Goal: Task Accomplishment & Management: Use online tool/utility

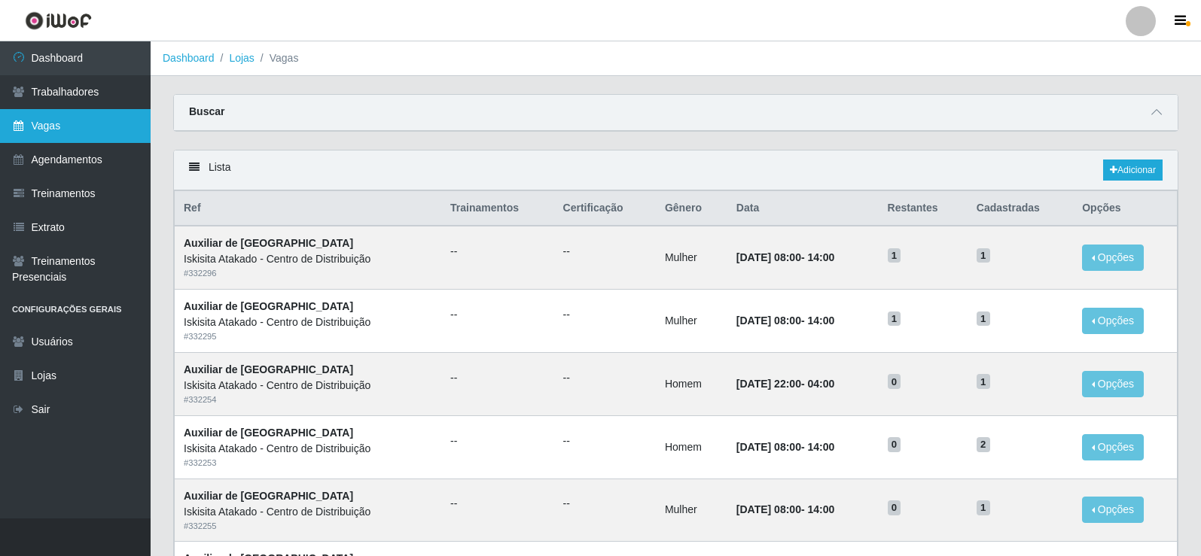
click at [111, 122] on link "Vagas" at bounding box center [75, 126] width 151 height 34
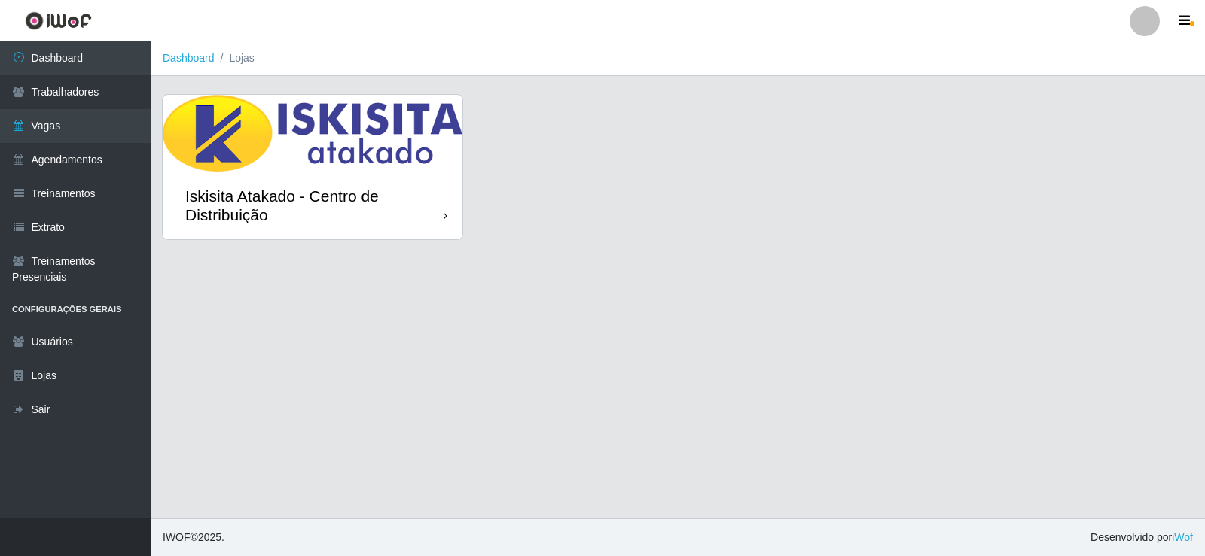
click at [241, 154] on img at bounding box center [313, 133] width 300 height 77
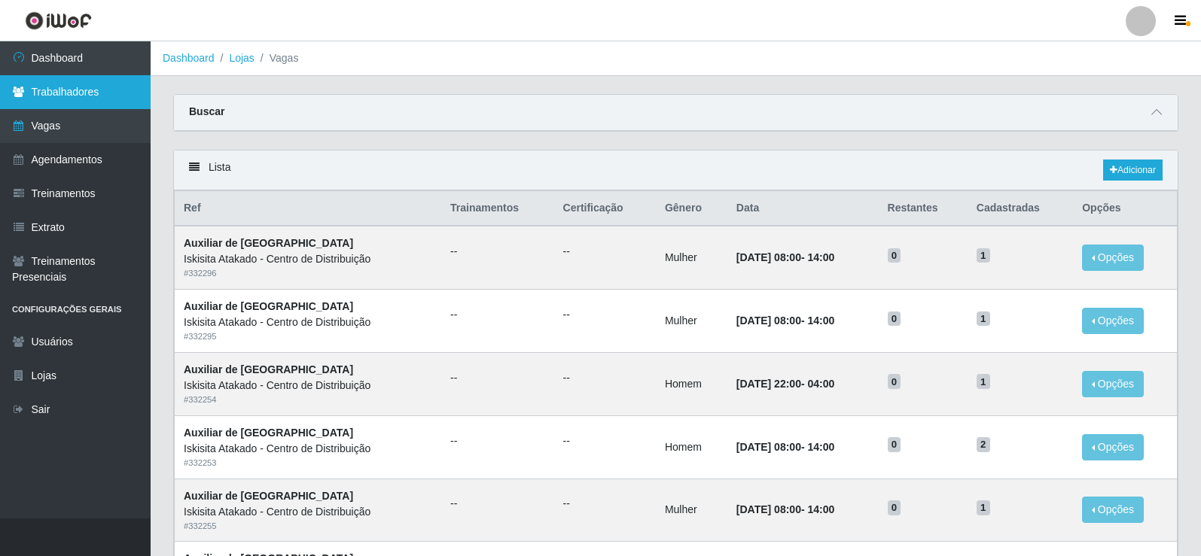
click at [87, 78] on link "Trabalhadores" at bounding box center [75, 92] width 151 height 34
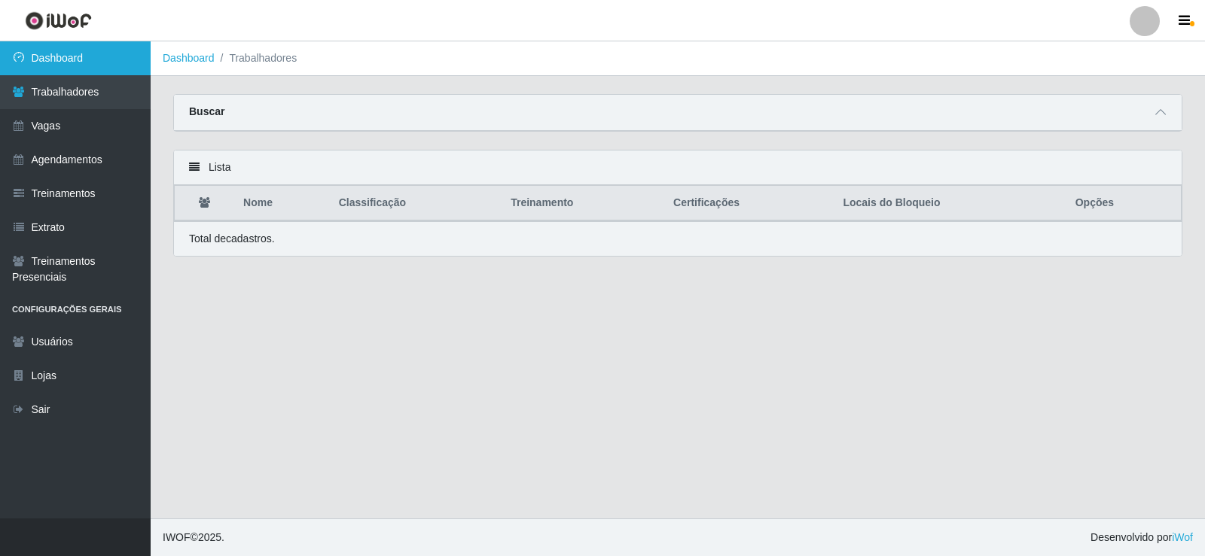
click at [90, 53] on link "Dashboard" at bounding box center [75, 58] width 151 height 34
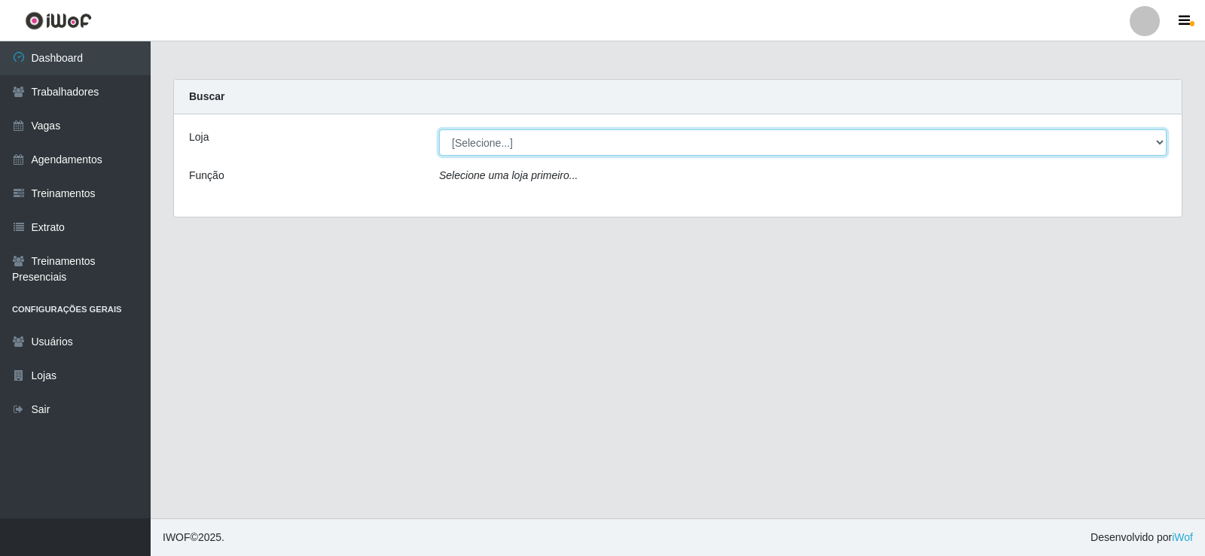
click at [669, 148] on select "[Selecione...] Iskisita Atakado - Centro de Distribuição" at bounding box center [802, 142] width 727 height 26
select select "425"
click at [439, 129] on select "[Selecione...] Iskisita Atakado - Centro de Distribuição" at bounding box center [802, 142] width 727 height 26
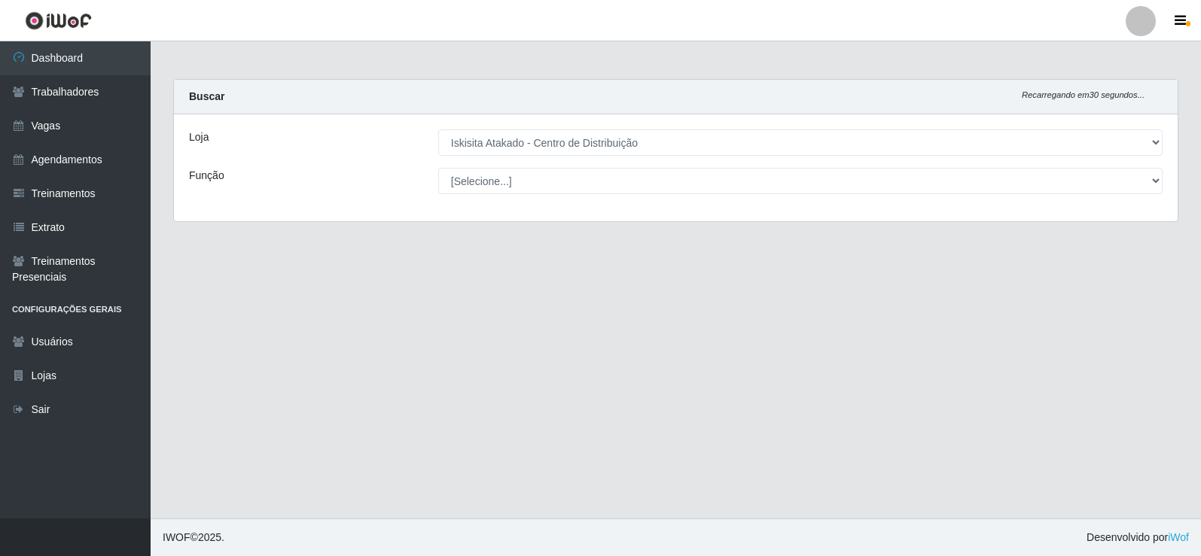
click at [850, 65] on main "Carregando... Buscar Recarregando em 30 segundos... Loja [Selecione...] Iskisit…" at bounding box center [676, 279] width 1050 height 477
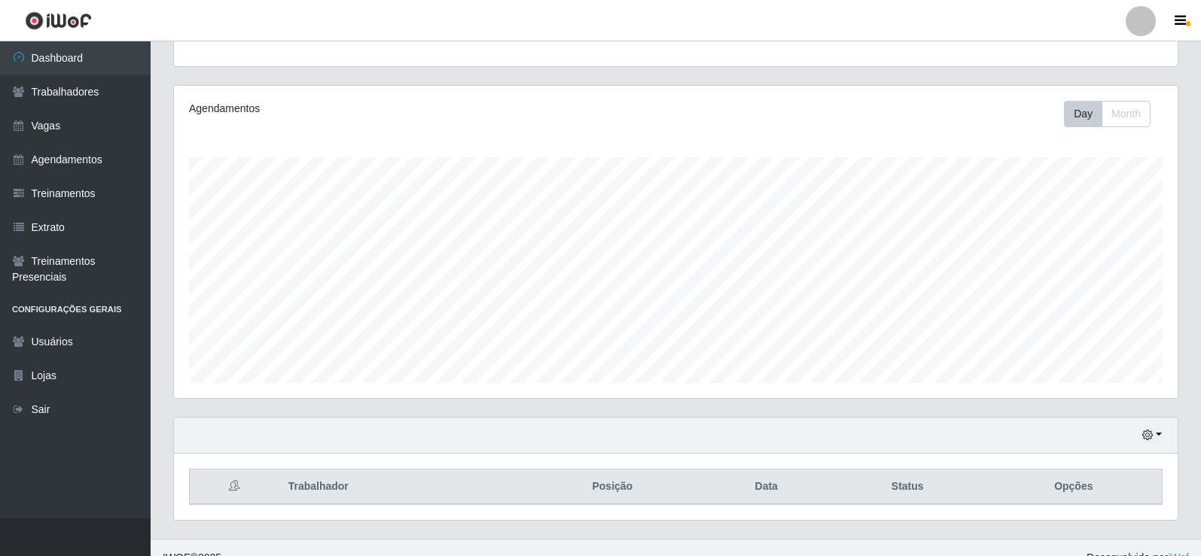
scroll to position [175, 0]
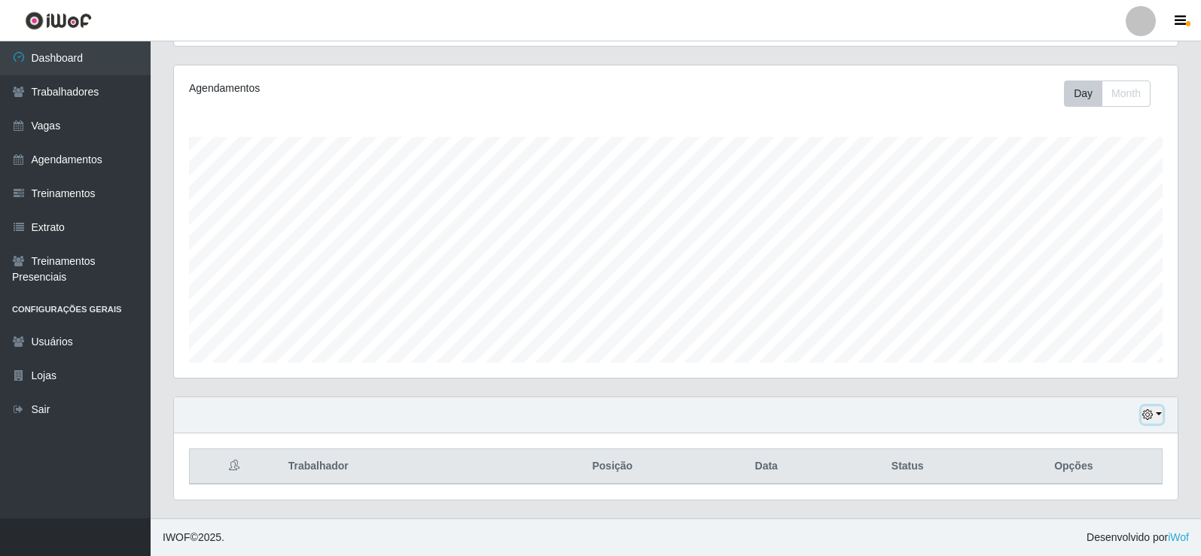
click at [1148, 417] on icon "button" at bounding box center [1147, 415] width 11 height 11
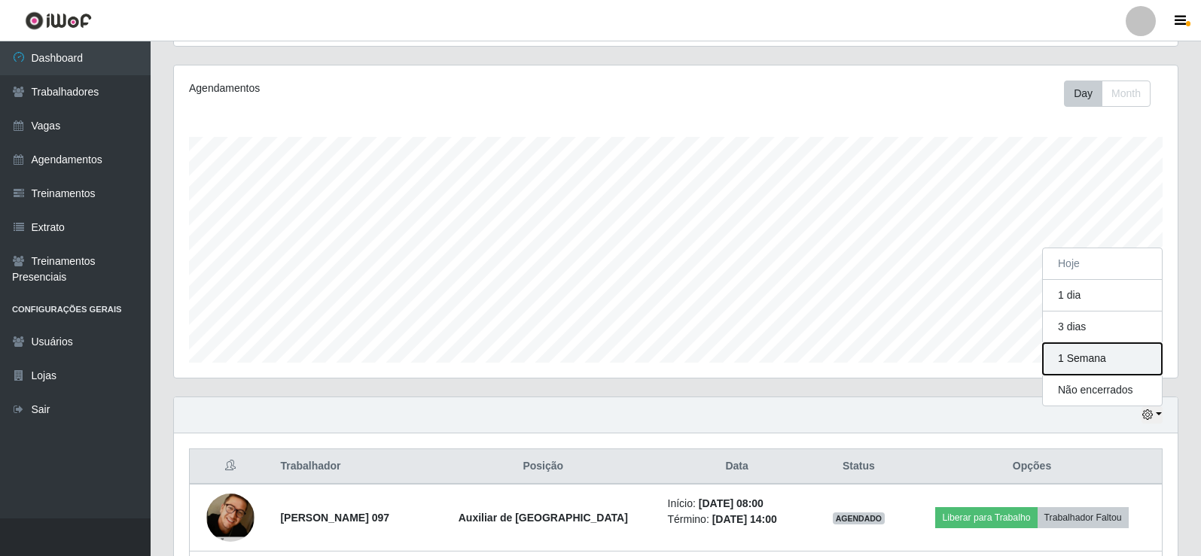
click at [1091, 359] on button "1 Semana" at bounding box center [1102, 359] width 119 height 32
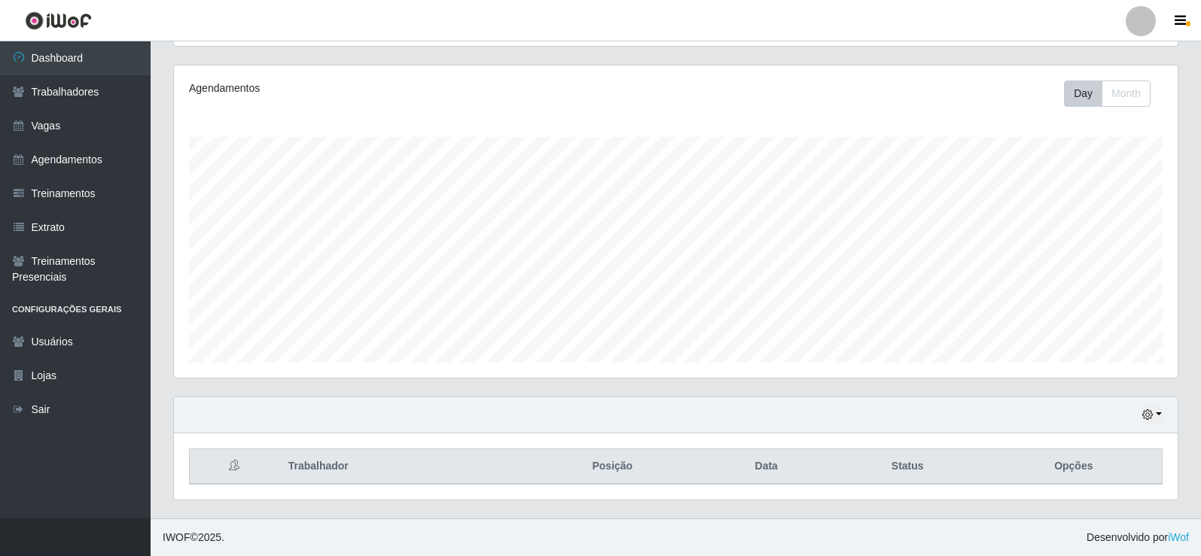
click at [803, 380] on div "Agendamentos Day Month" at bounding box center [676, 231] width 1028 height 332
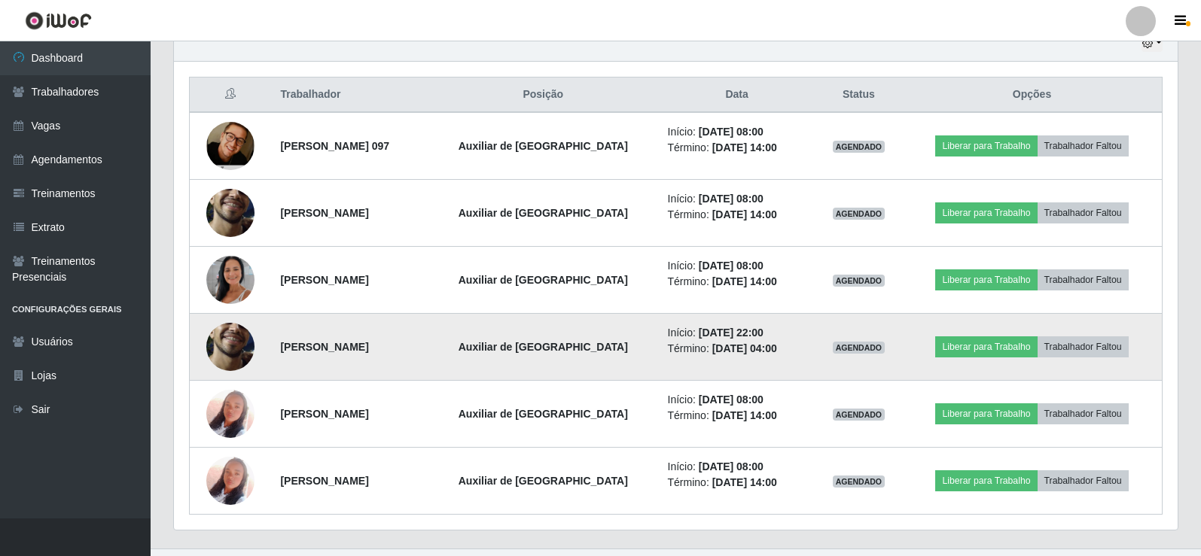
scroll to position [577, 0]
